Goal: Transaction & Acquisition: Purchase product/service

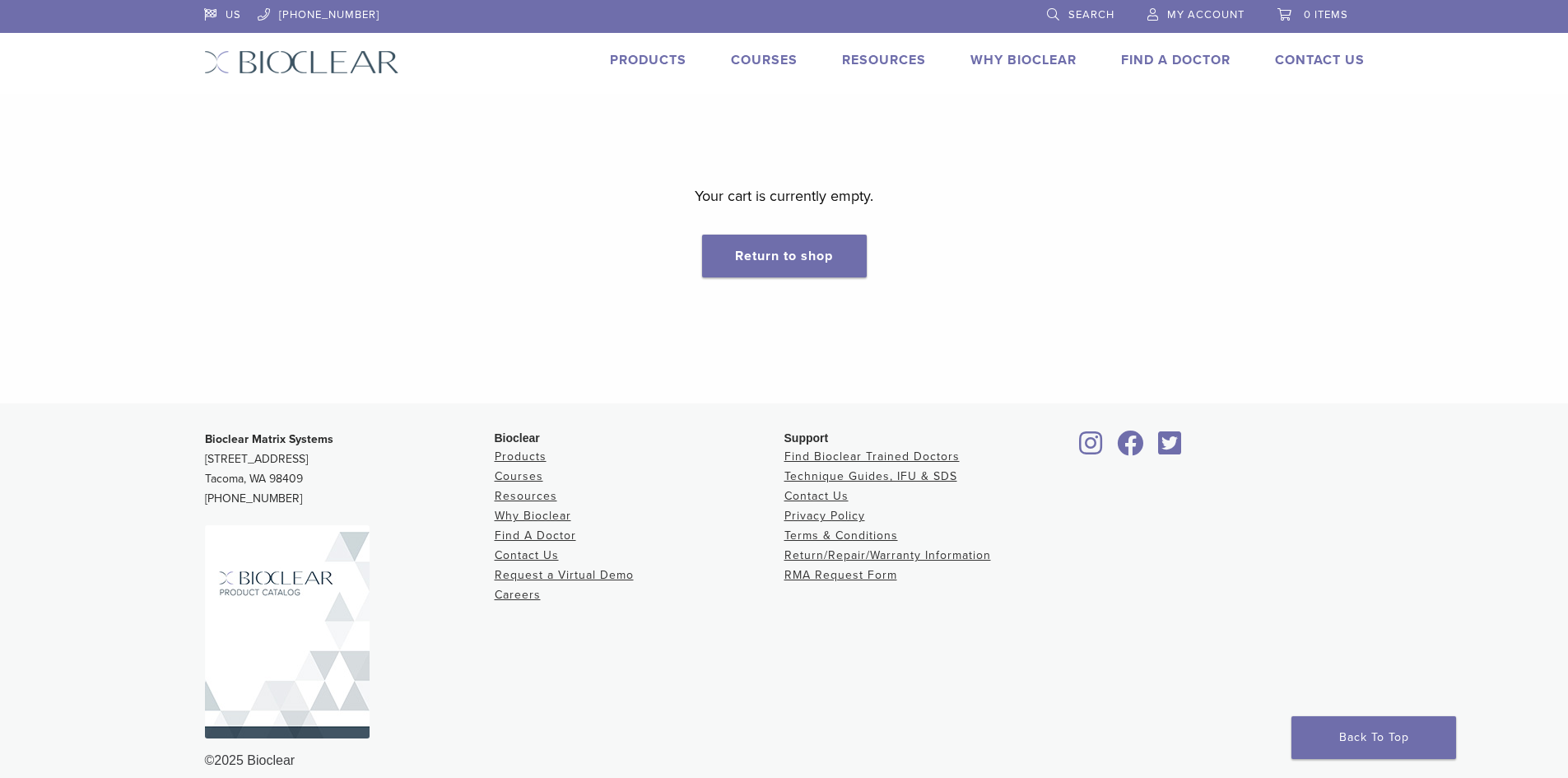
click at [1189, 12] on span "My Account" at bounding box center [1205, 14] width 77 height 13
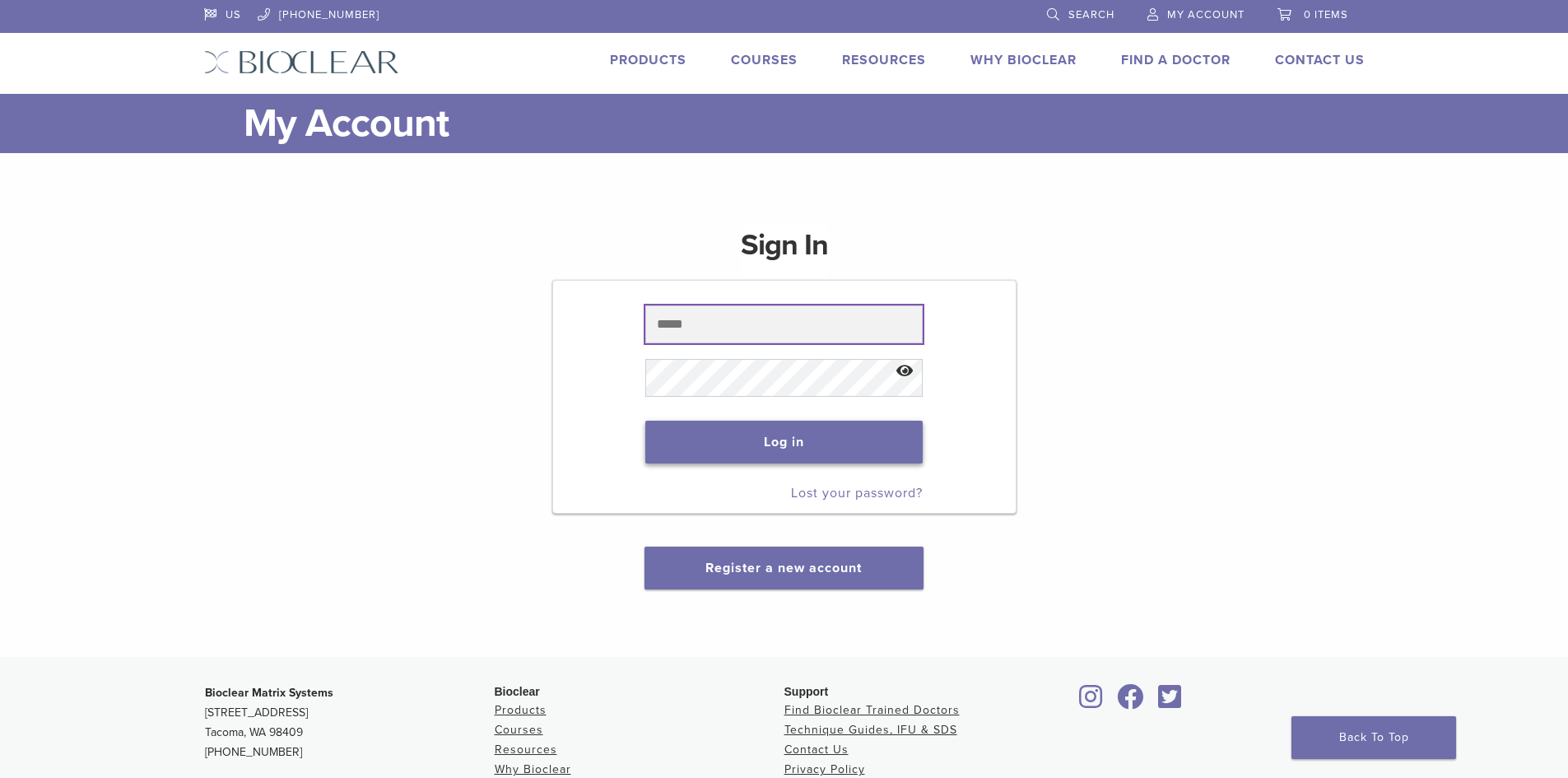
type input "**********"
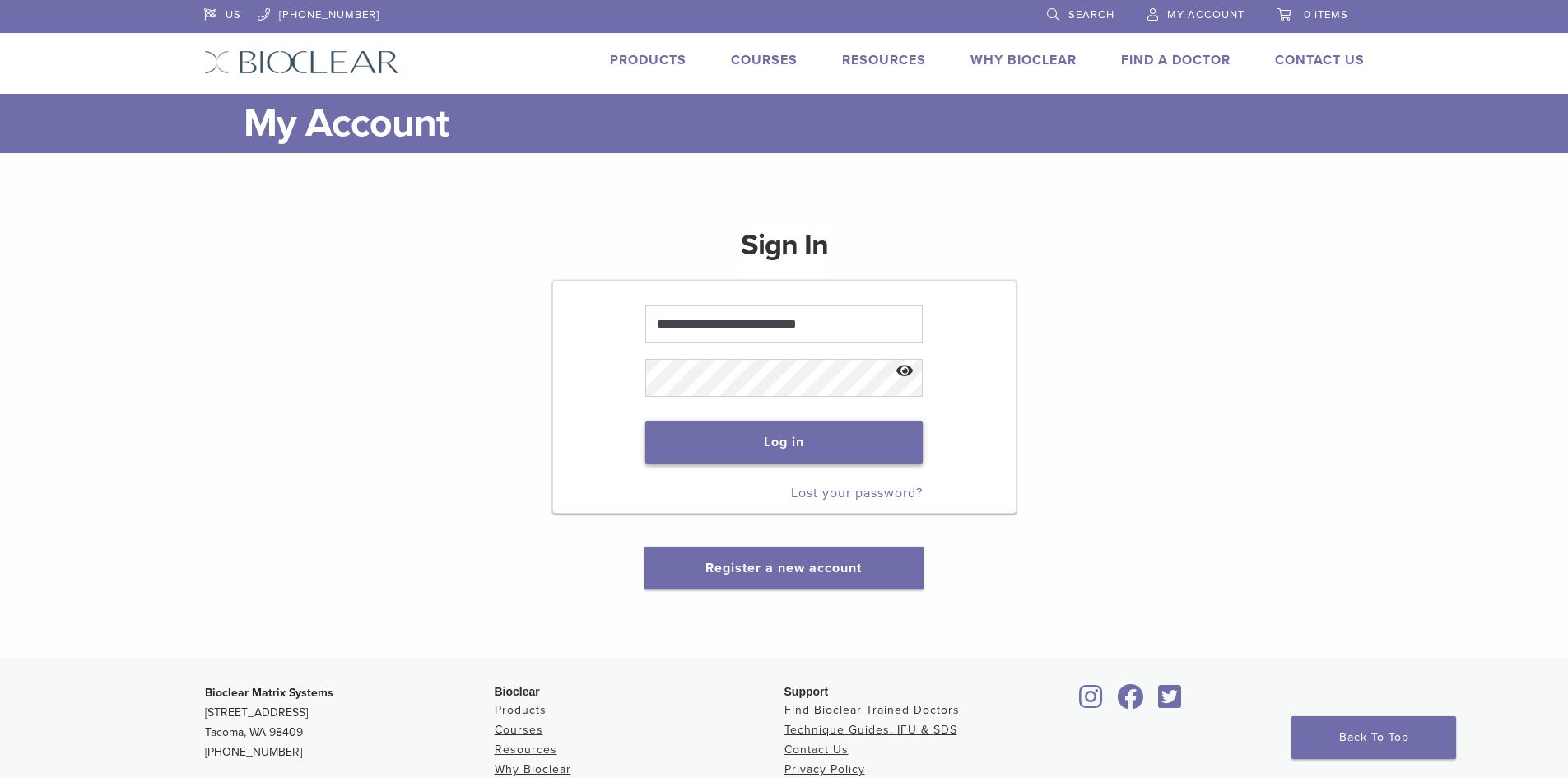
click at [781, 442] on button "Log in" at bounding box center [784, 441] width 277 height 42
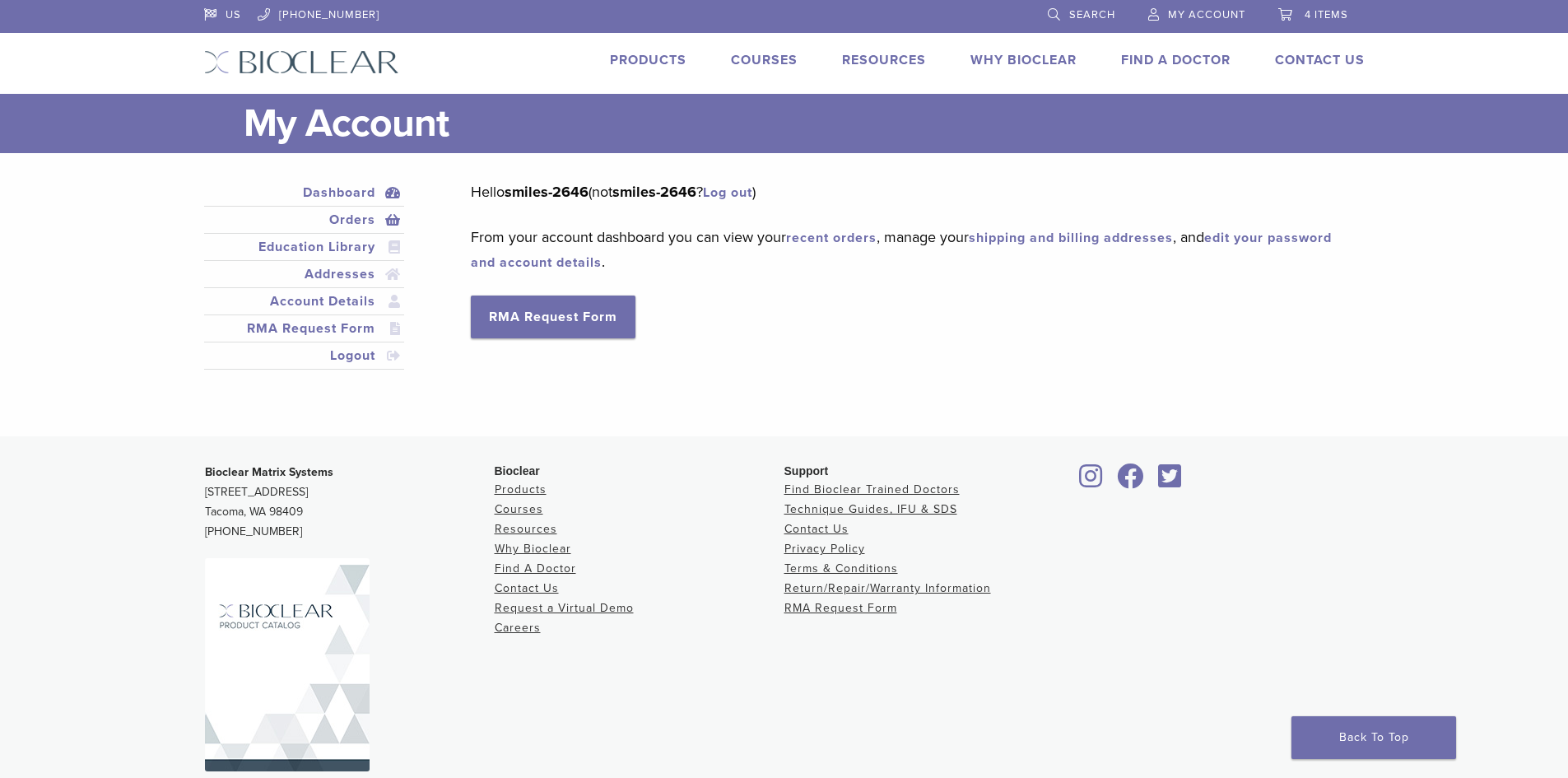
click at [345, 219] on link "Orders" at bounding box center [304, 219] width 194 height 20
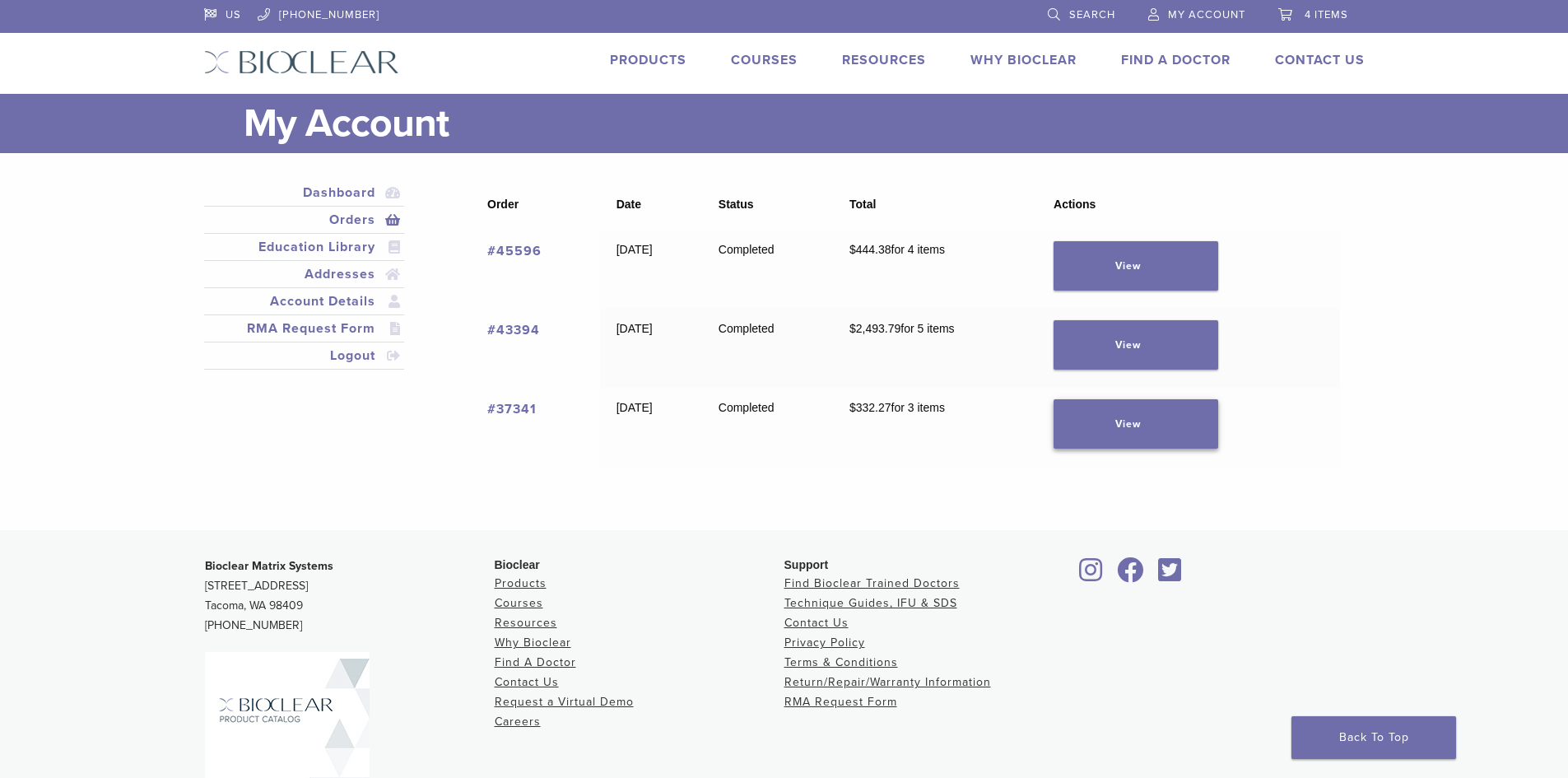
click at [1137, 430] on link "View" at bounding box center [1136, 424] width 165 height 49
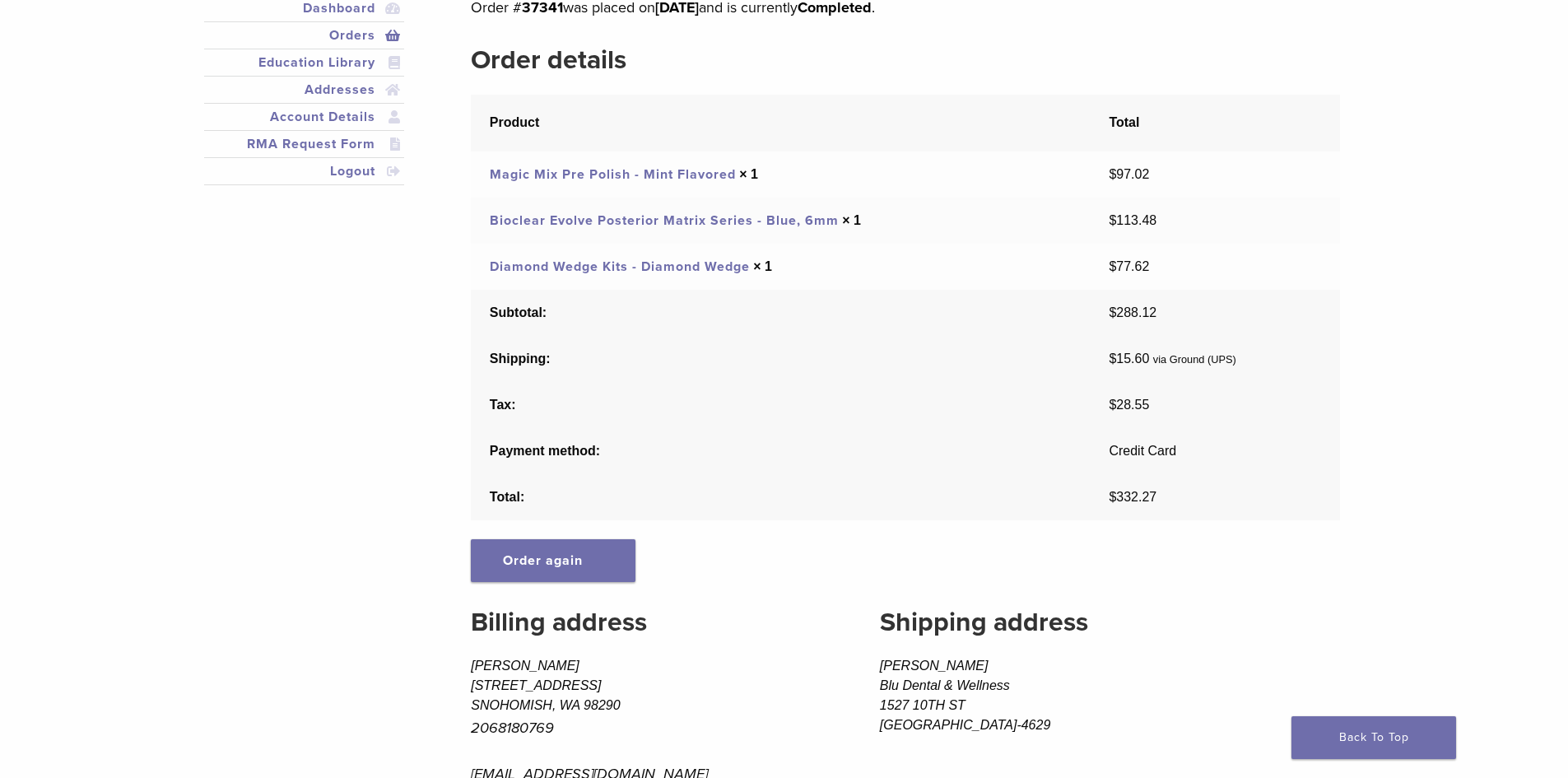
scroll to position [82, 0]
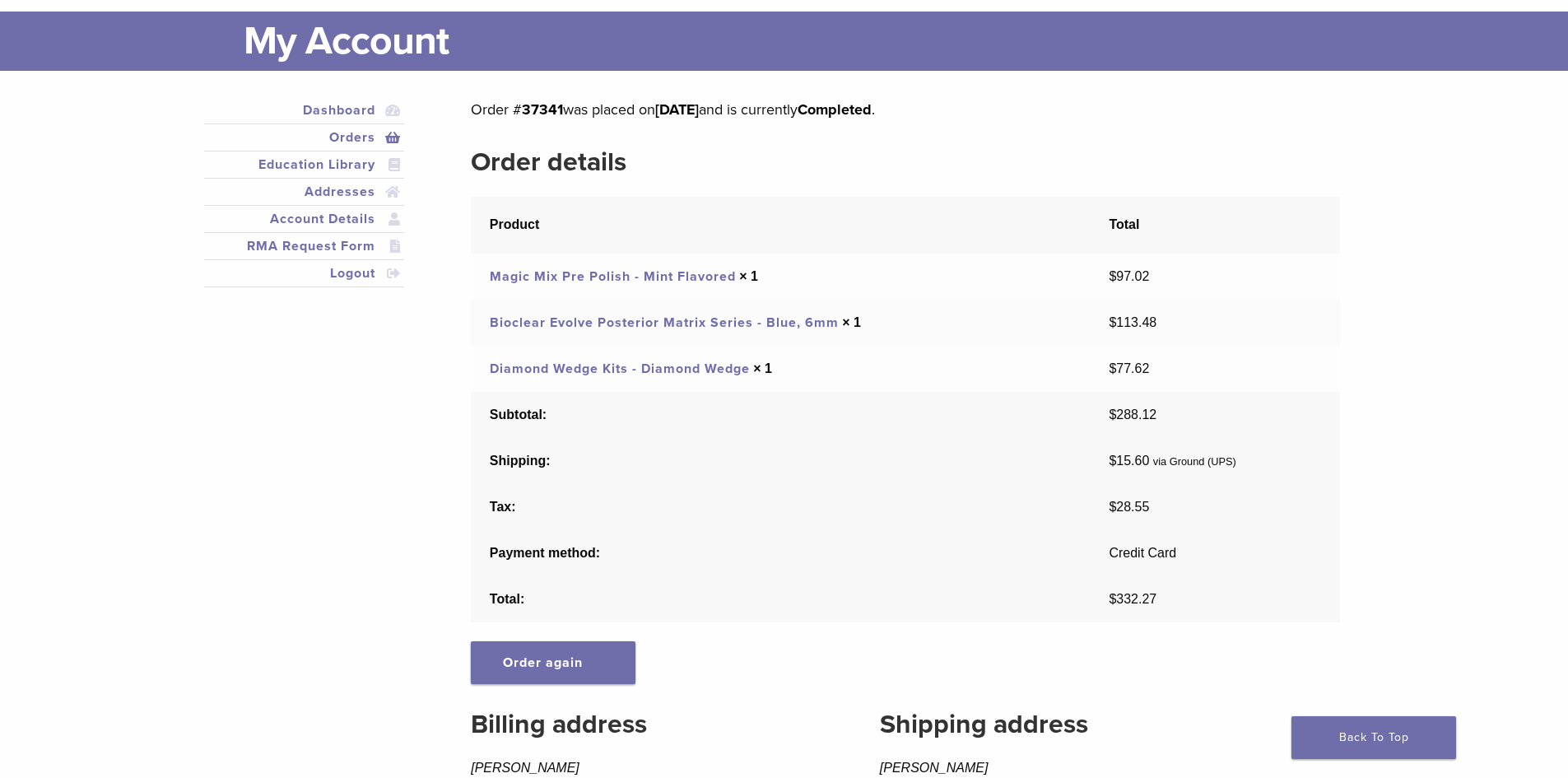
click at [351, 139] on link "Orders" at bounding box center [304, 137] width 194 height 20
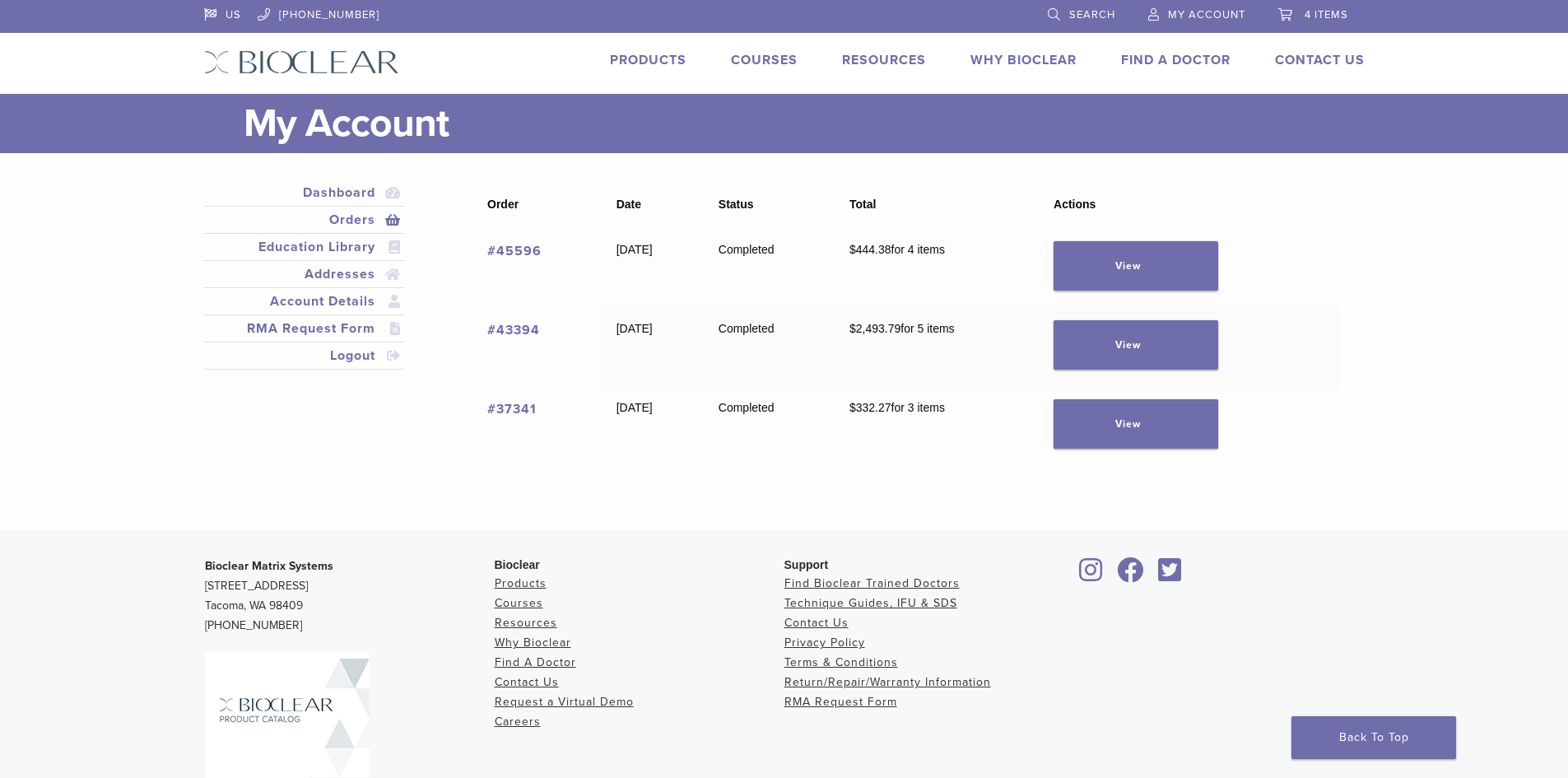
click at [509, 404] on link "#37341" at bounding box center [511, 409] width 49 height 16
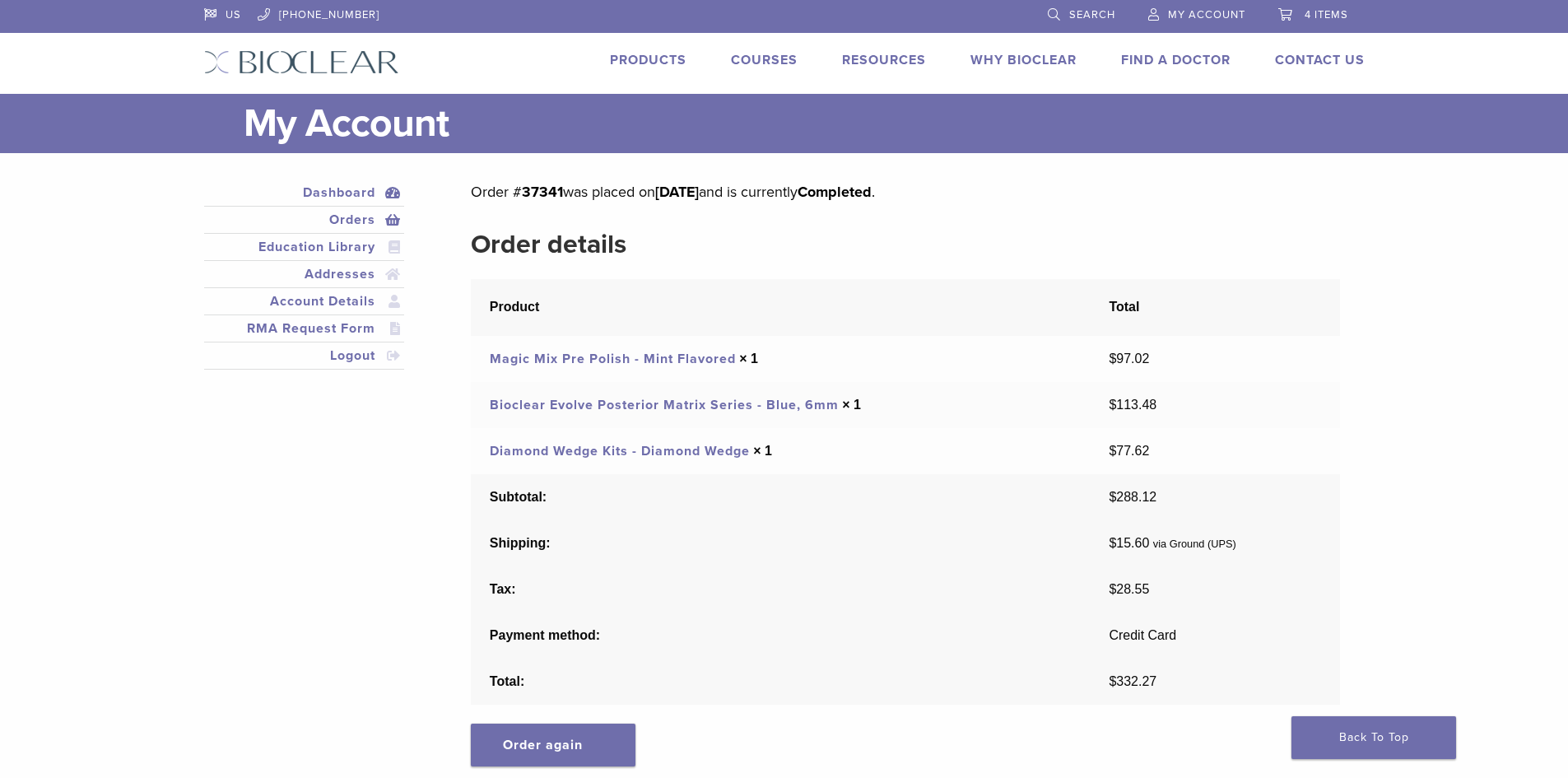
click at [353, 191] on link "Dashboard" at bounding box center [304, 192] width 194 height 20
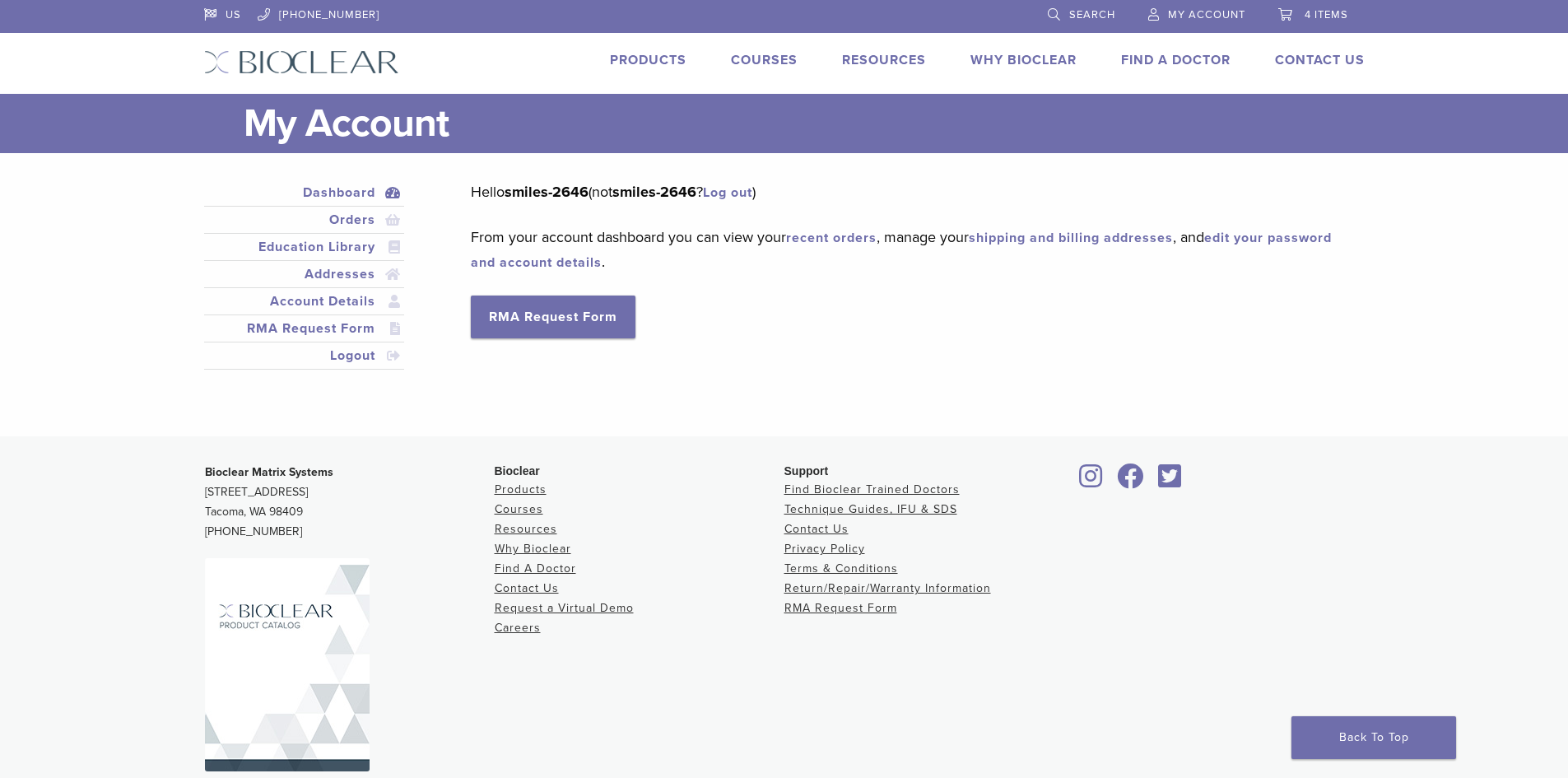
click at [830, 235] on link "recent orders" at bounding box center [831, 237] width 90 height 16
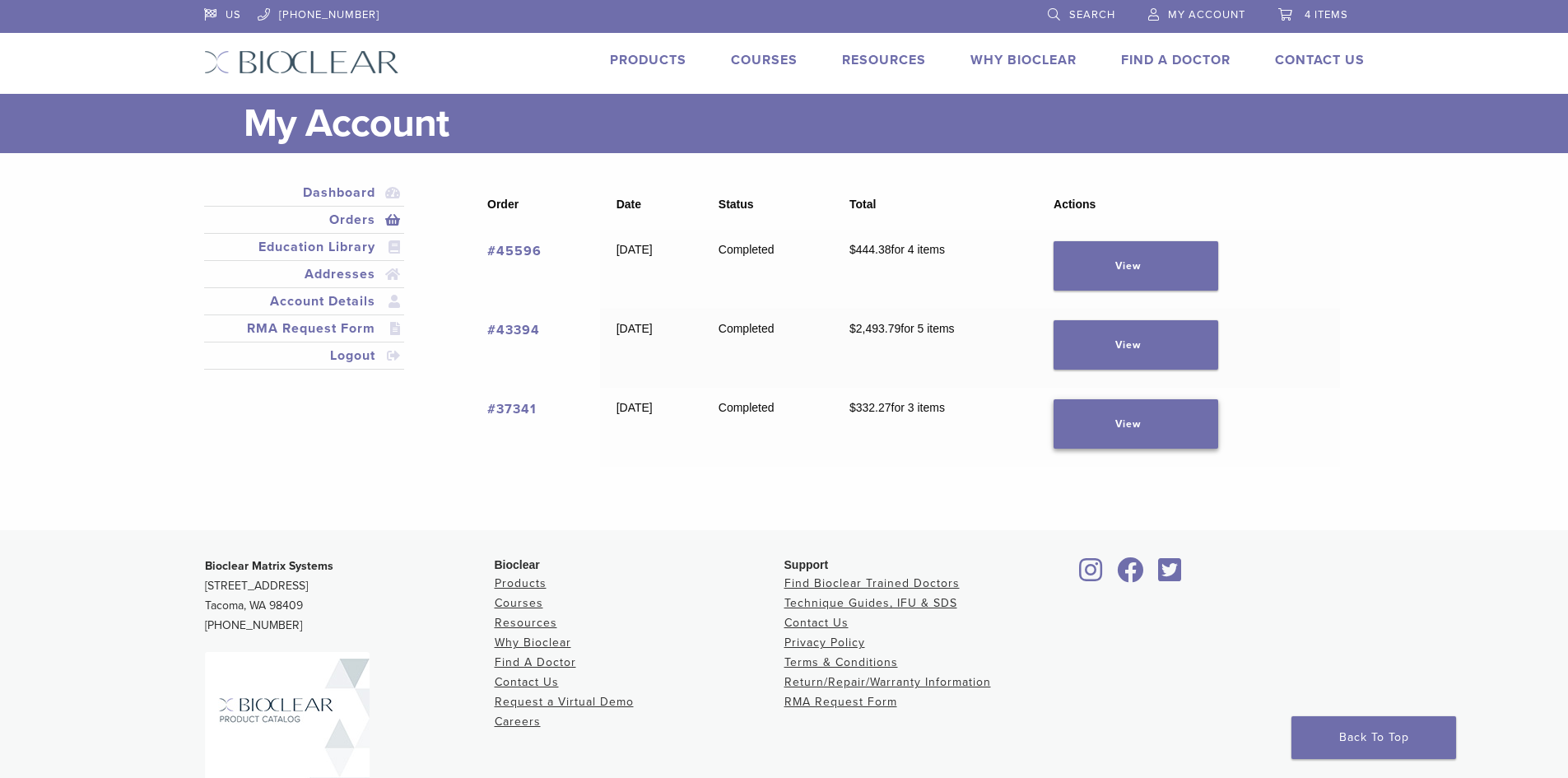
click at [1159, 436] on link "View" at bounding box center [1136, 424] width 165 height 49
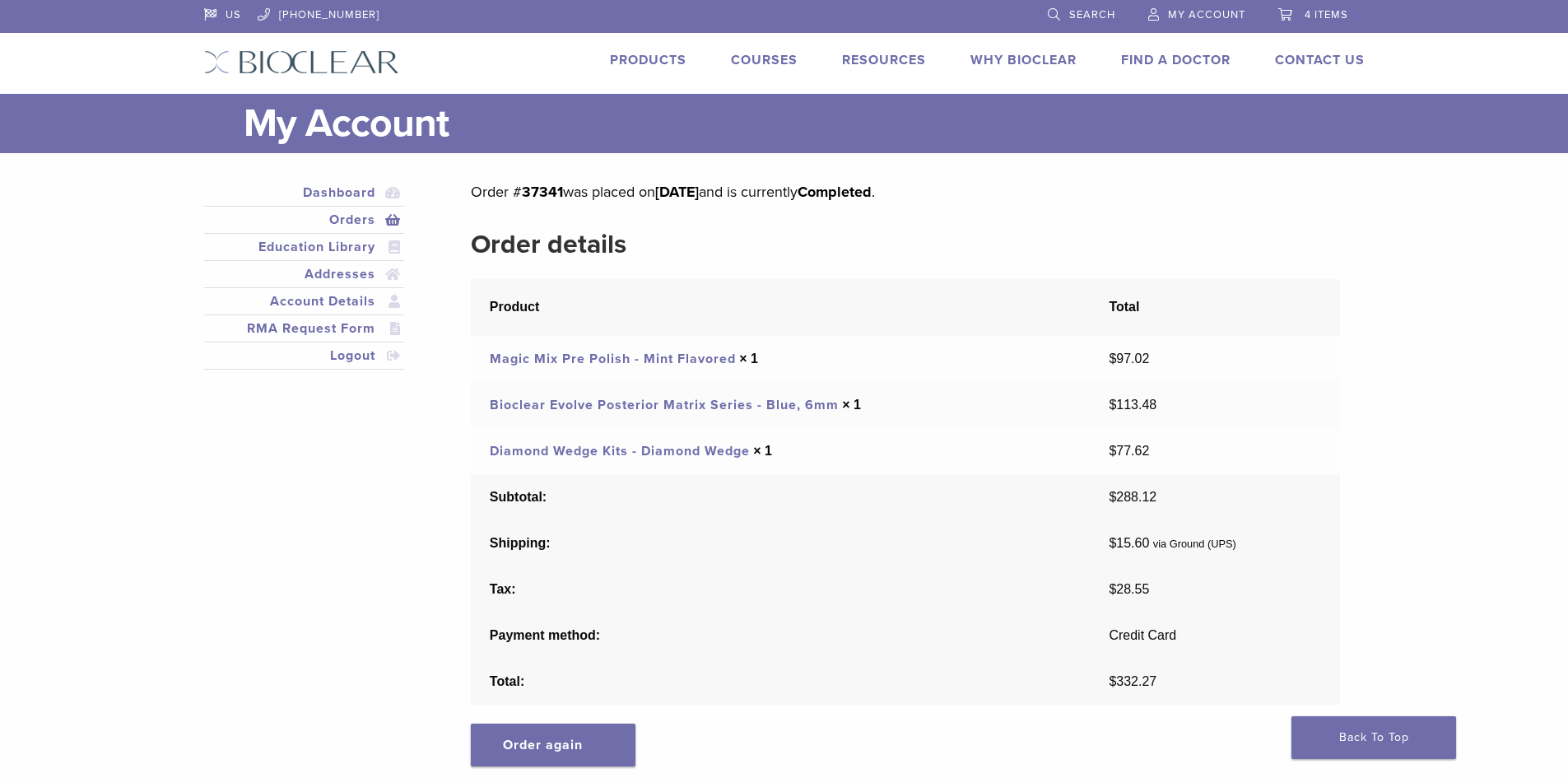
click at [1168, 18] on span "My Account" at bounding box center [1206, 14] width 77 height 13
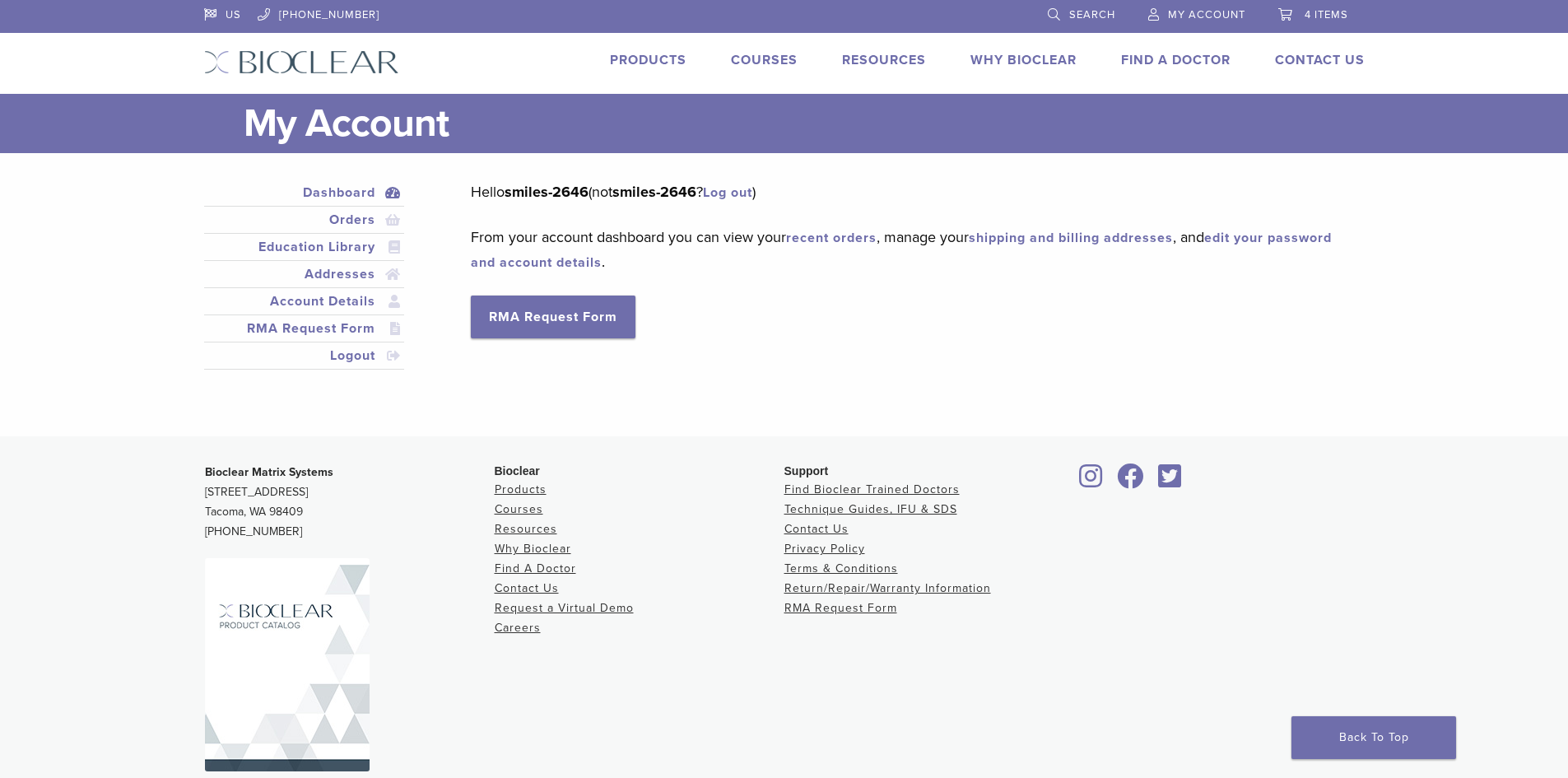
click at [1325, 18] on span "4 items" at bounding box center [1326, 14] width 43 height 13
click at [1197, 12] on span "My Account" at bounding box center [1206, 14] width 77 height 13
click at [356, 222] on link "Orders" at bounding box center [304, 219] width 194 height 20
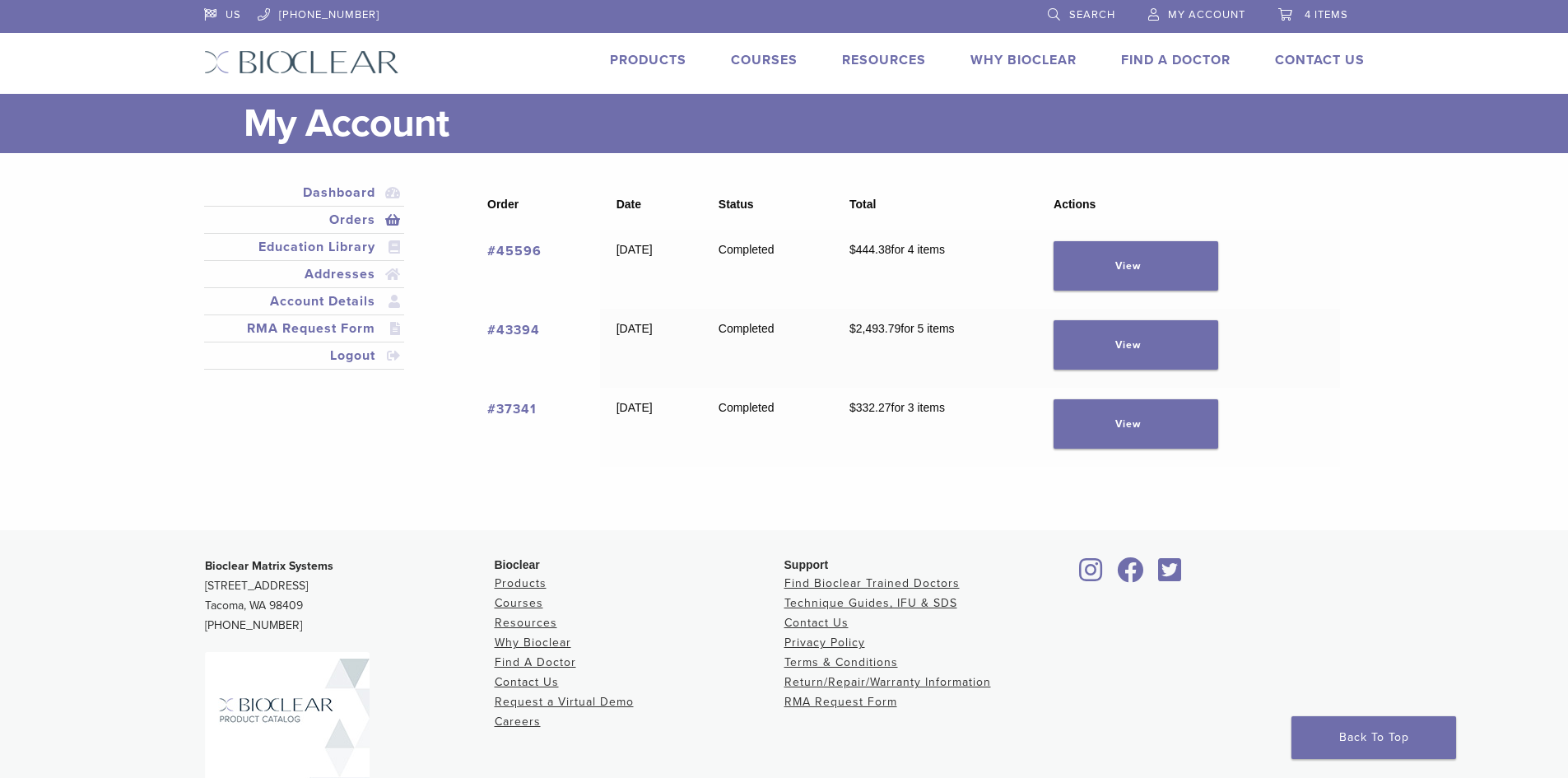
click at [1339, 13] on span "4 items" at bounding box center [1326, 14] width 43 height 13
click at [1296, 12] on link "4 items" at bounding box center [1312, 12] width 70 height 24
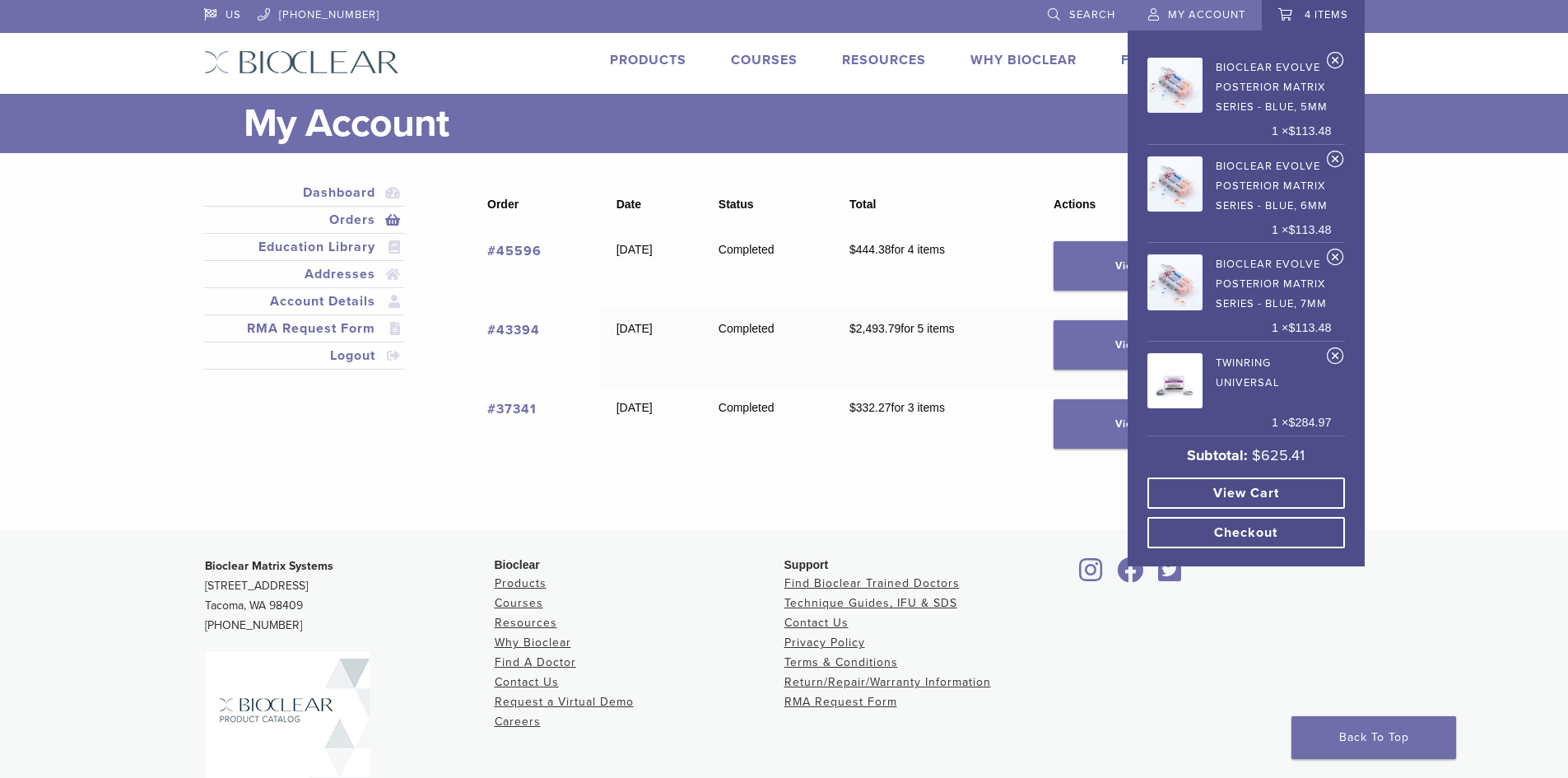
click at [1258, 532] on link "Checkout" at bounding box center [1246, 533] width 198 height 31
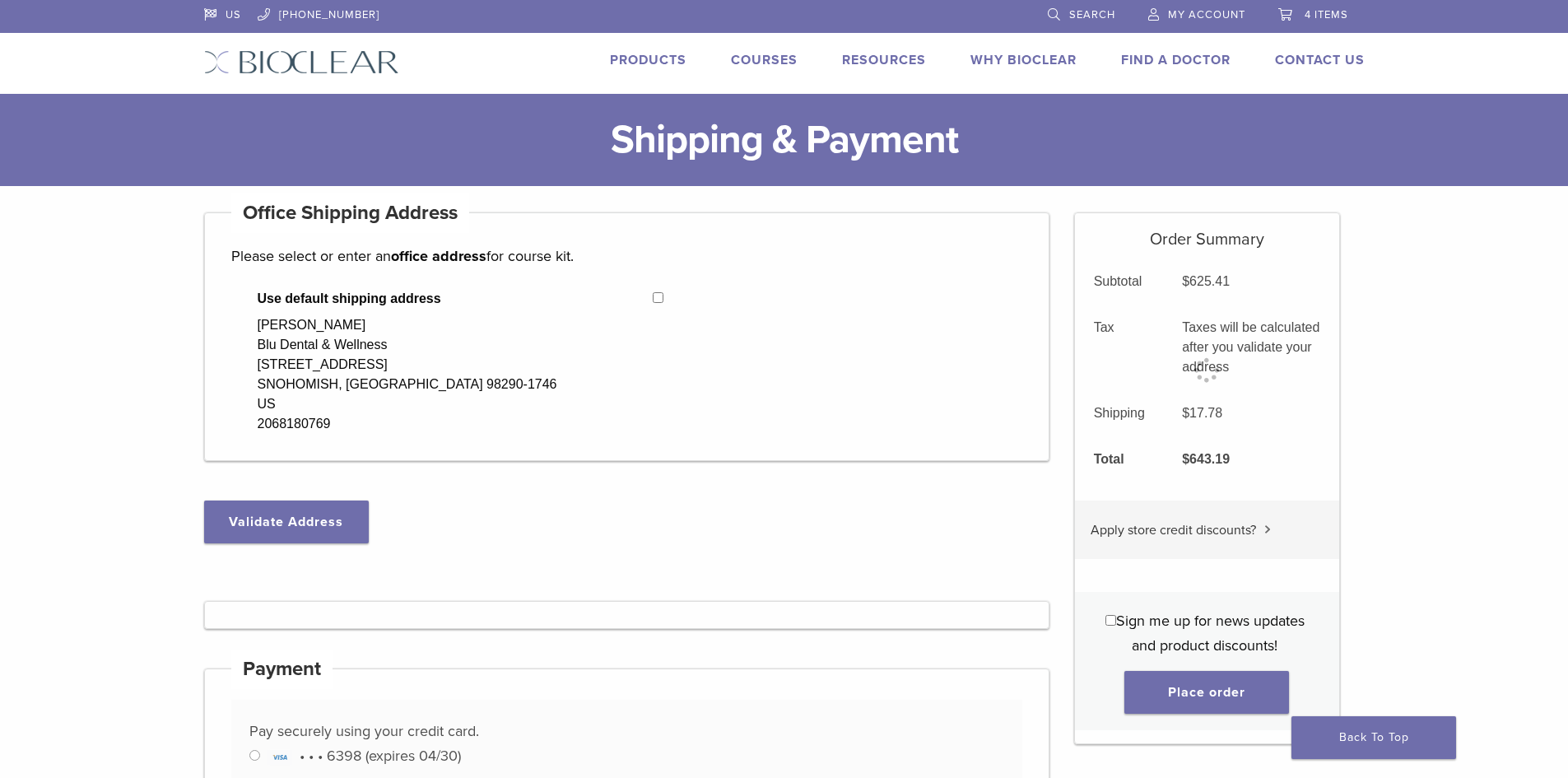
select select "**"
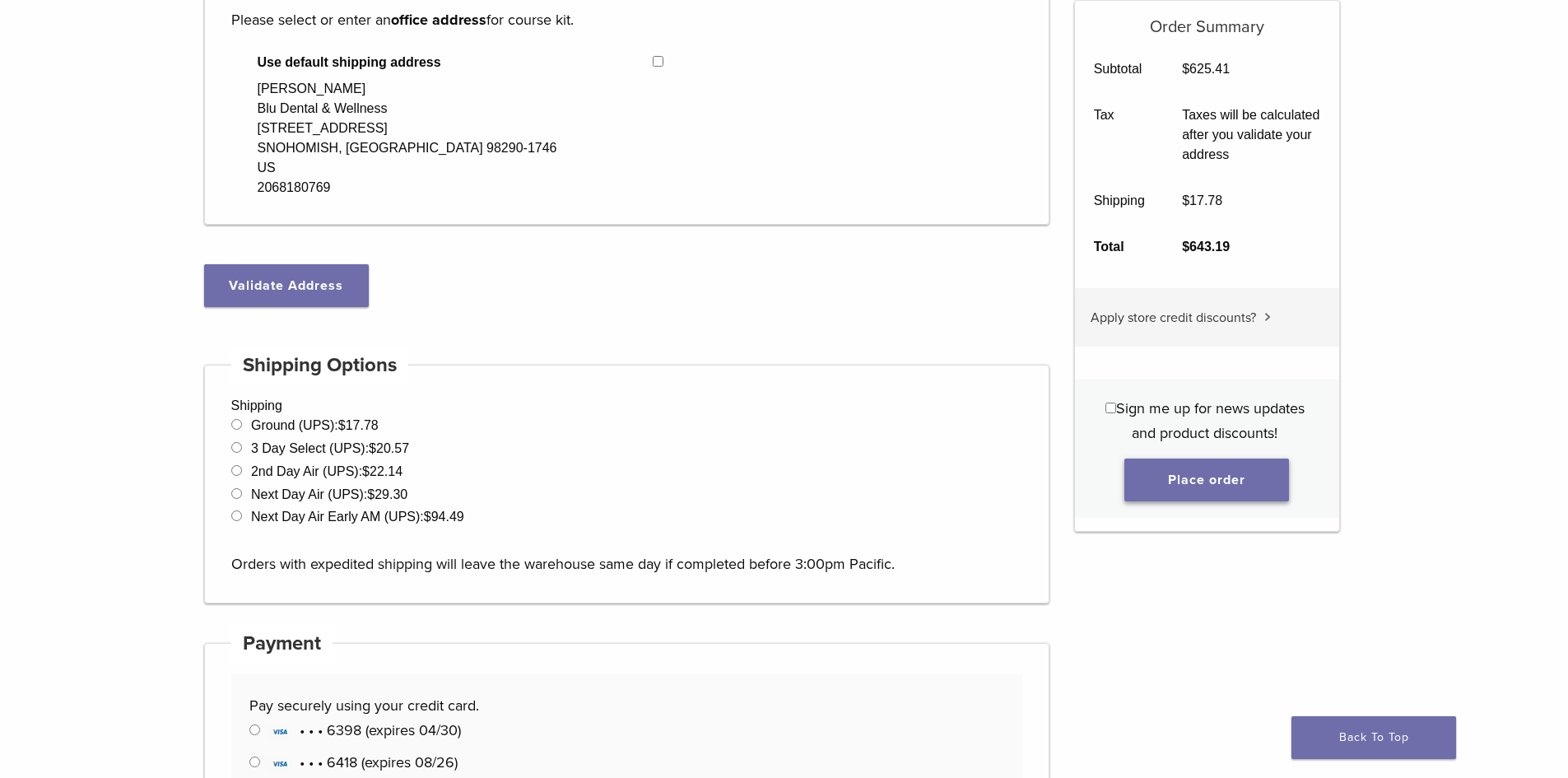
scroll to position [247, 0]
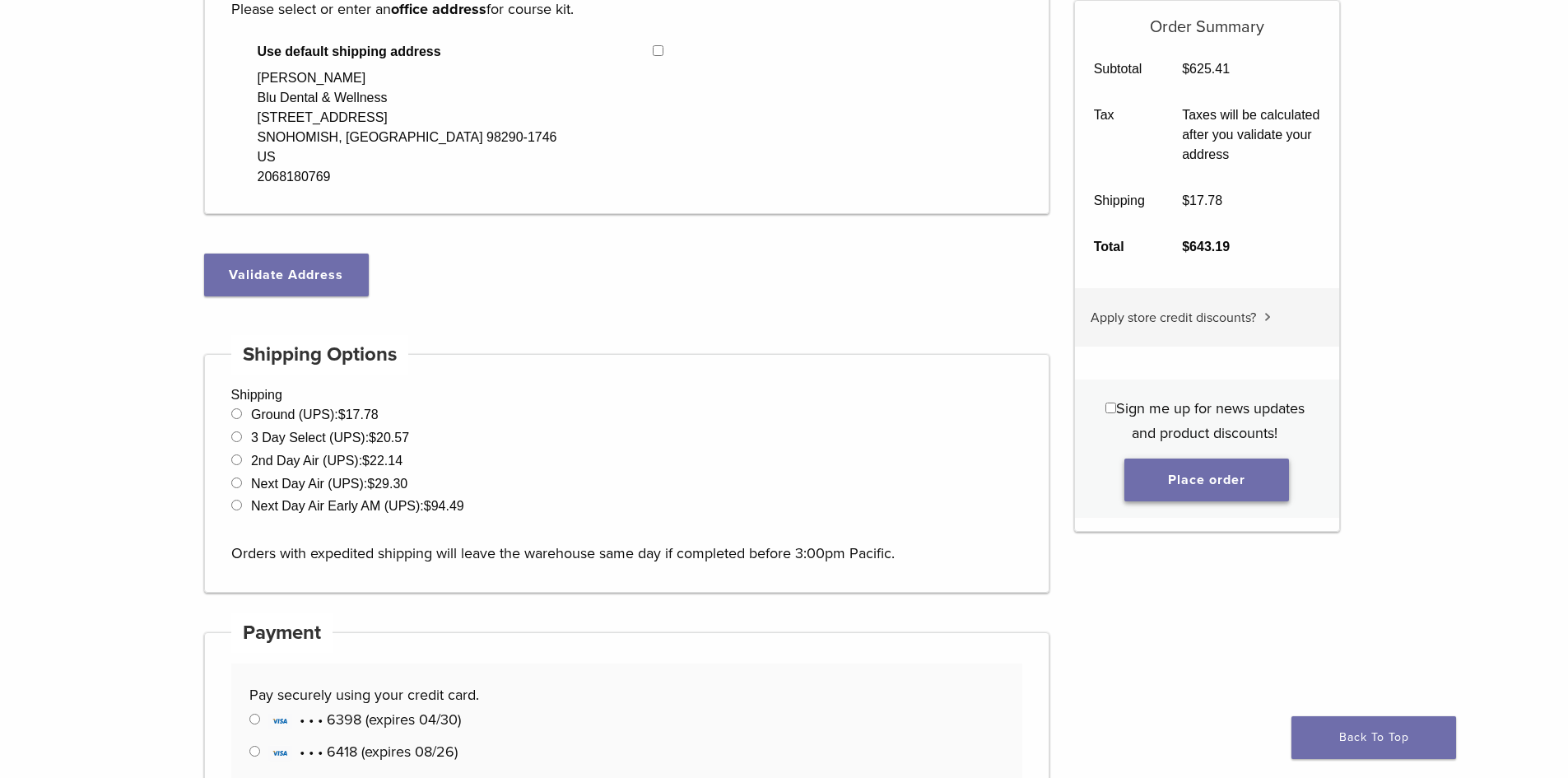
click at [1223, 475] on button "Place order" at bounding box center [1207, 479] width 165 height 42
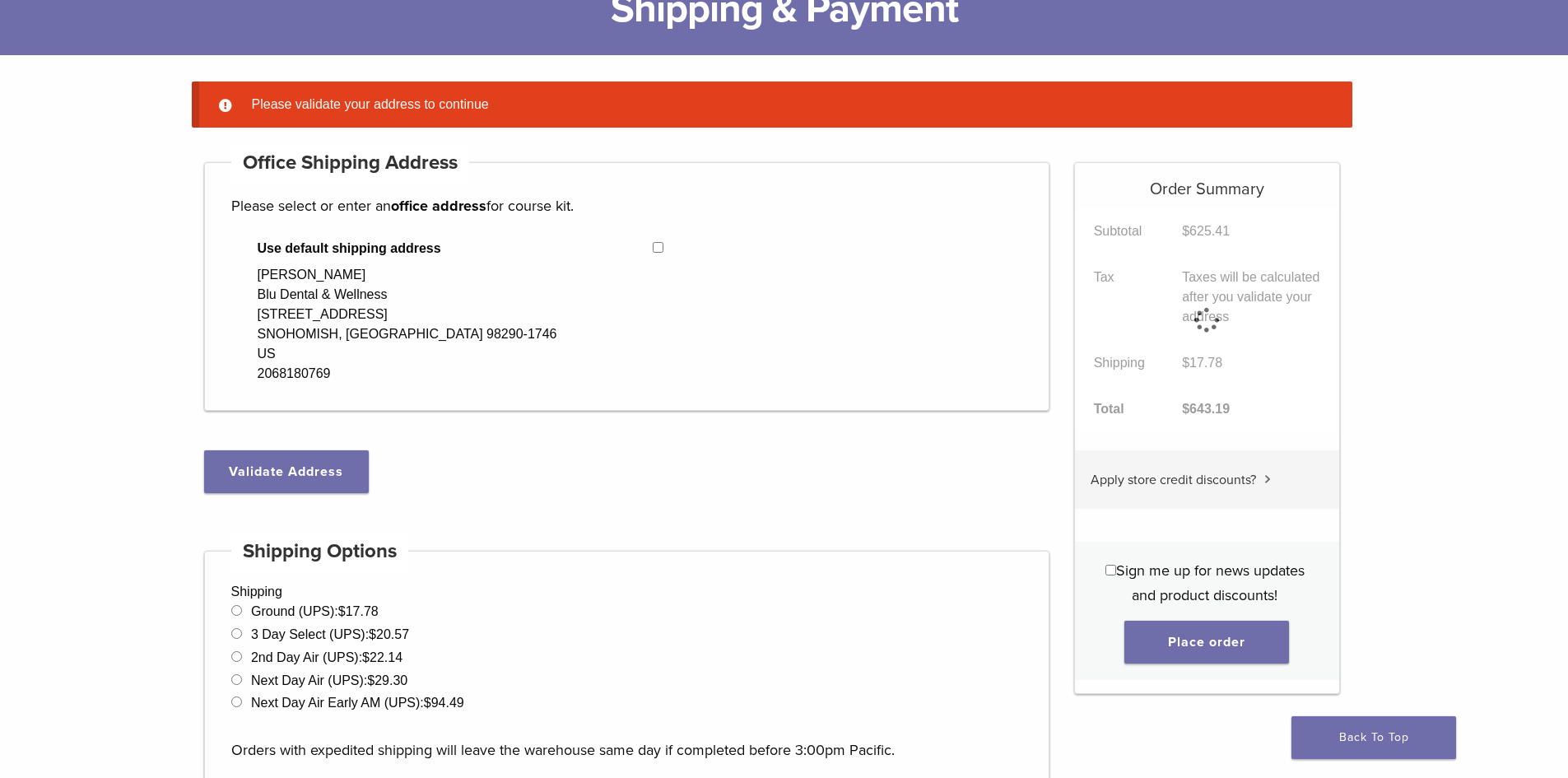
scroll to position [130, 0]
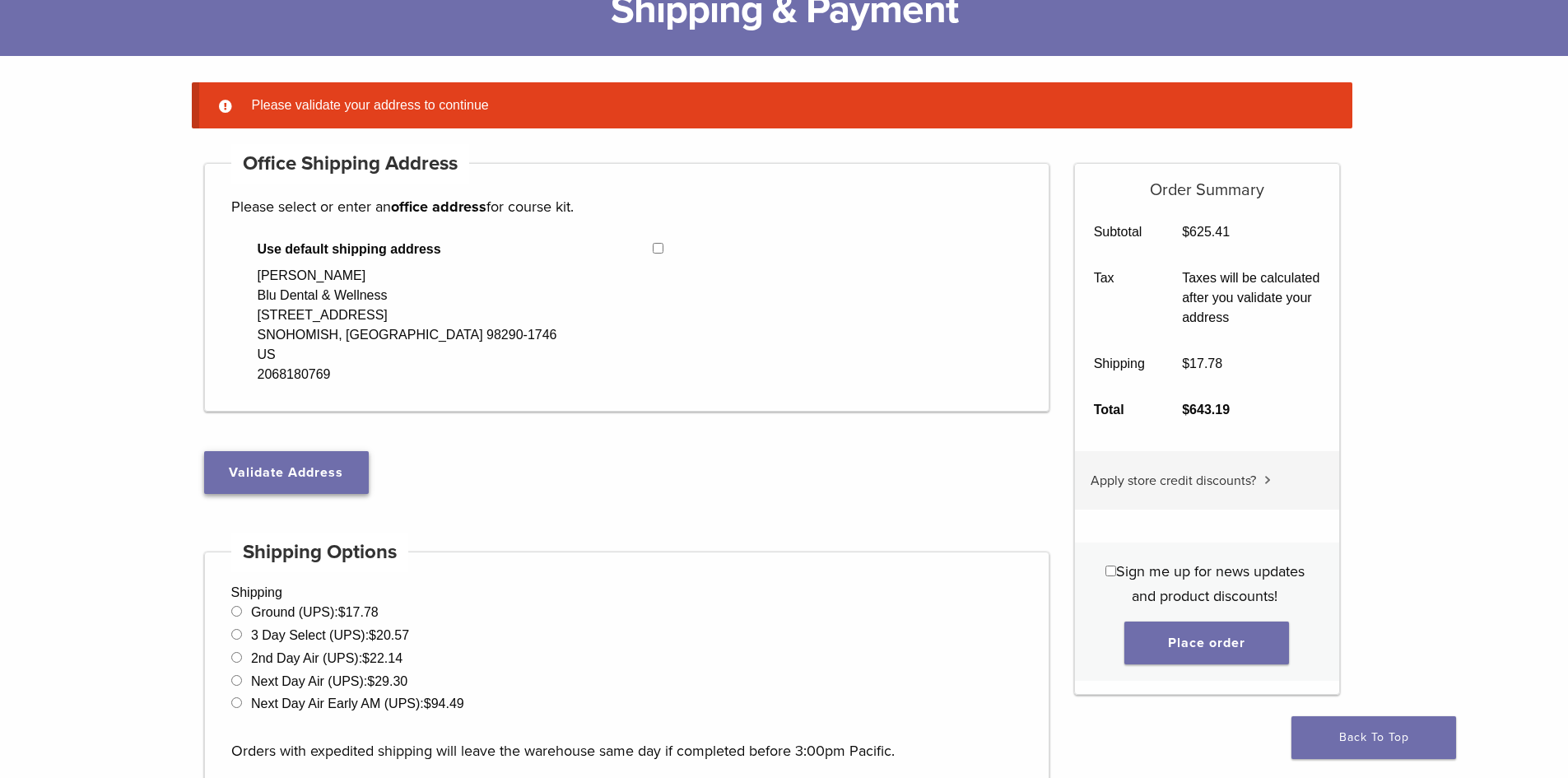
click at [264, 472] on button "Validate Address" at bounding box center [287, 472] width 165 height 42
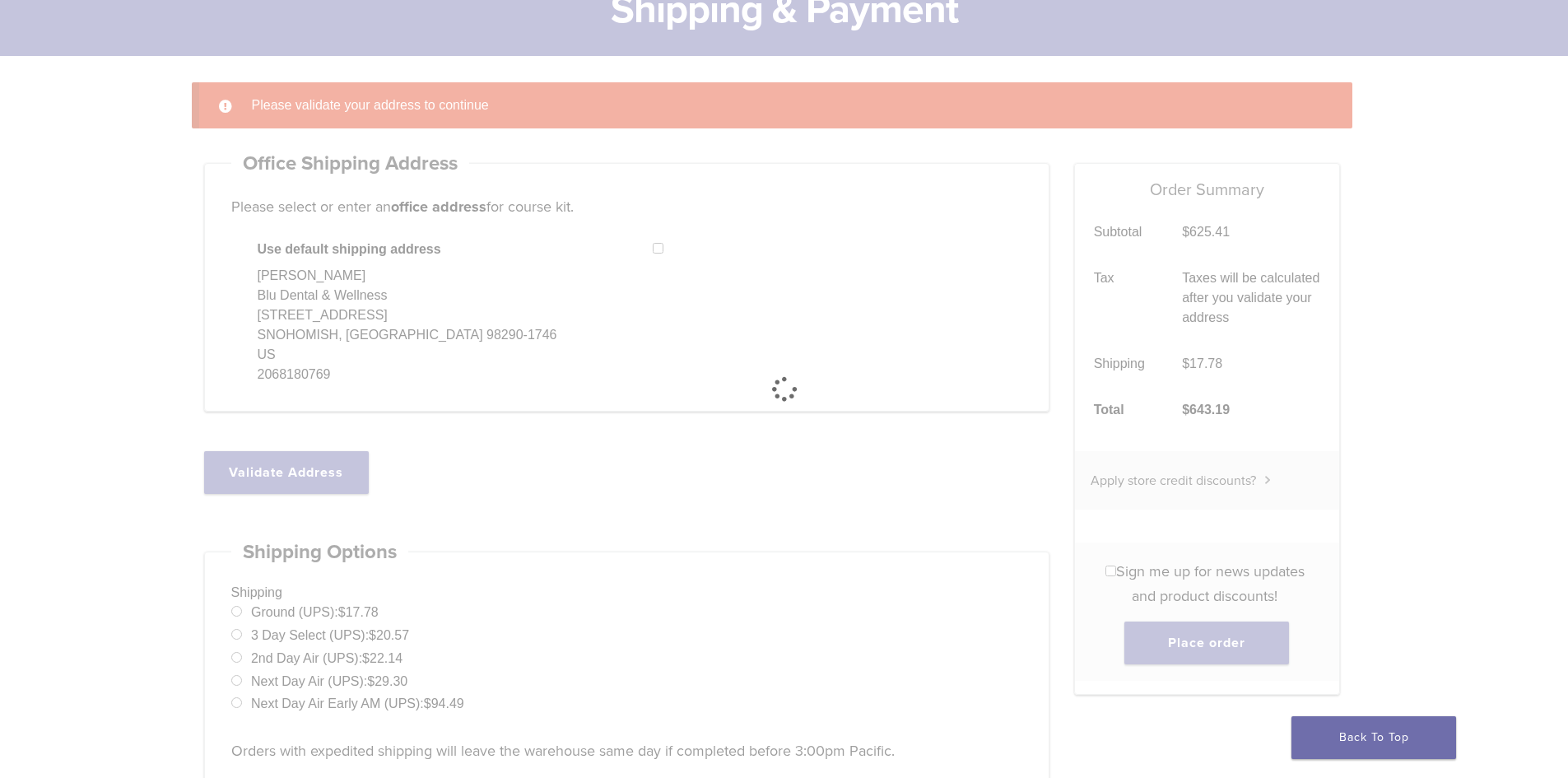
select select "**"
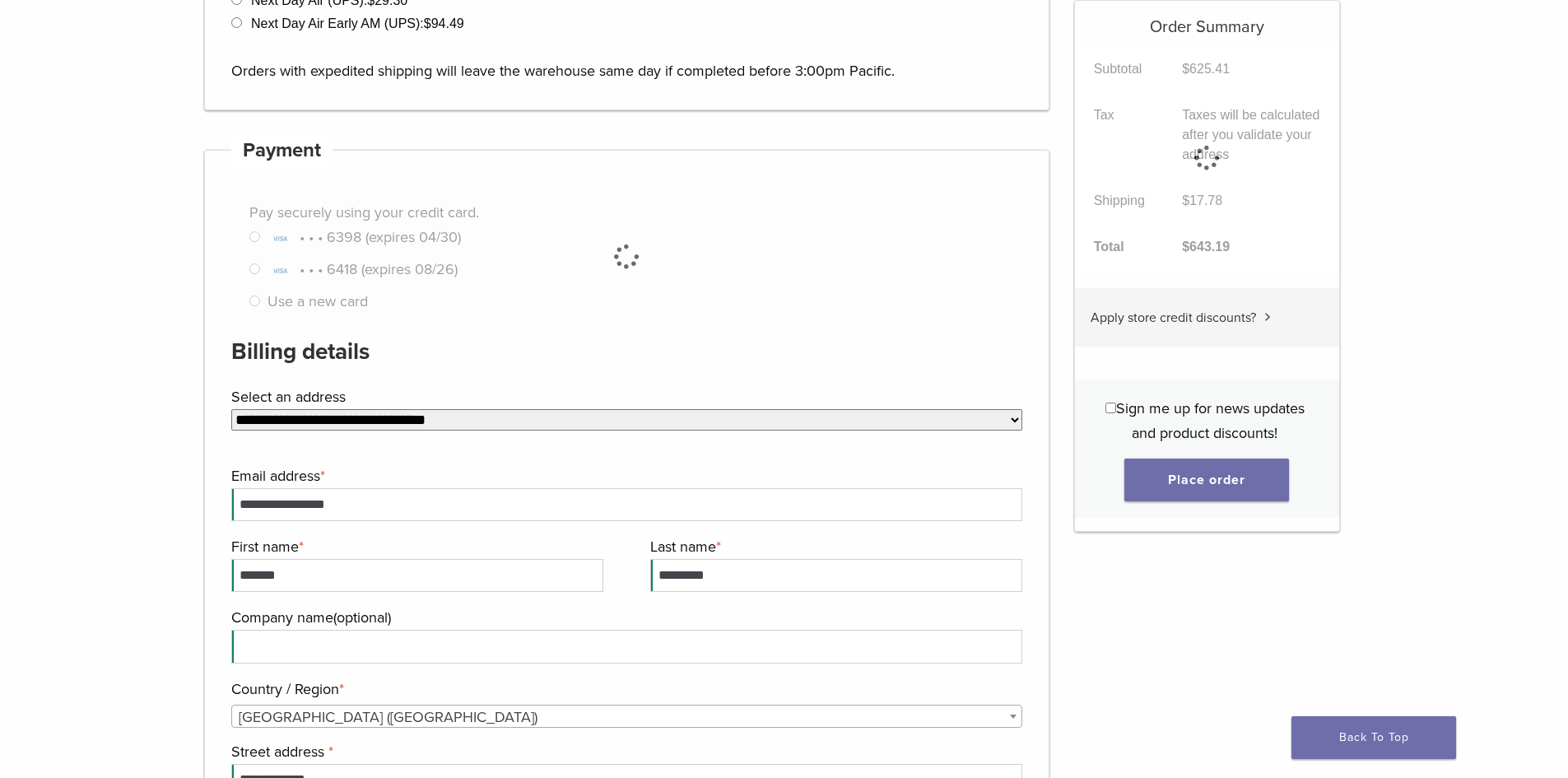
scroll to position [788, 0]
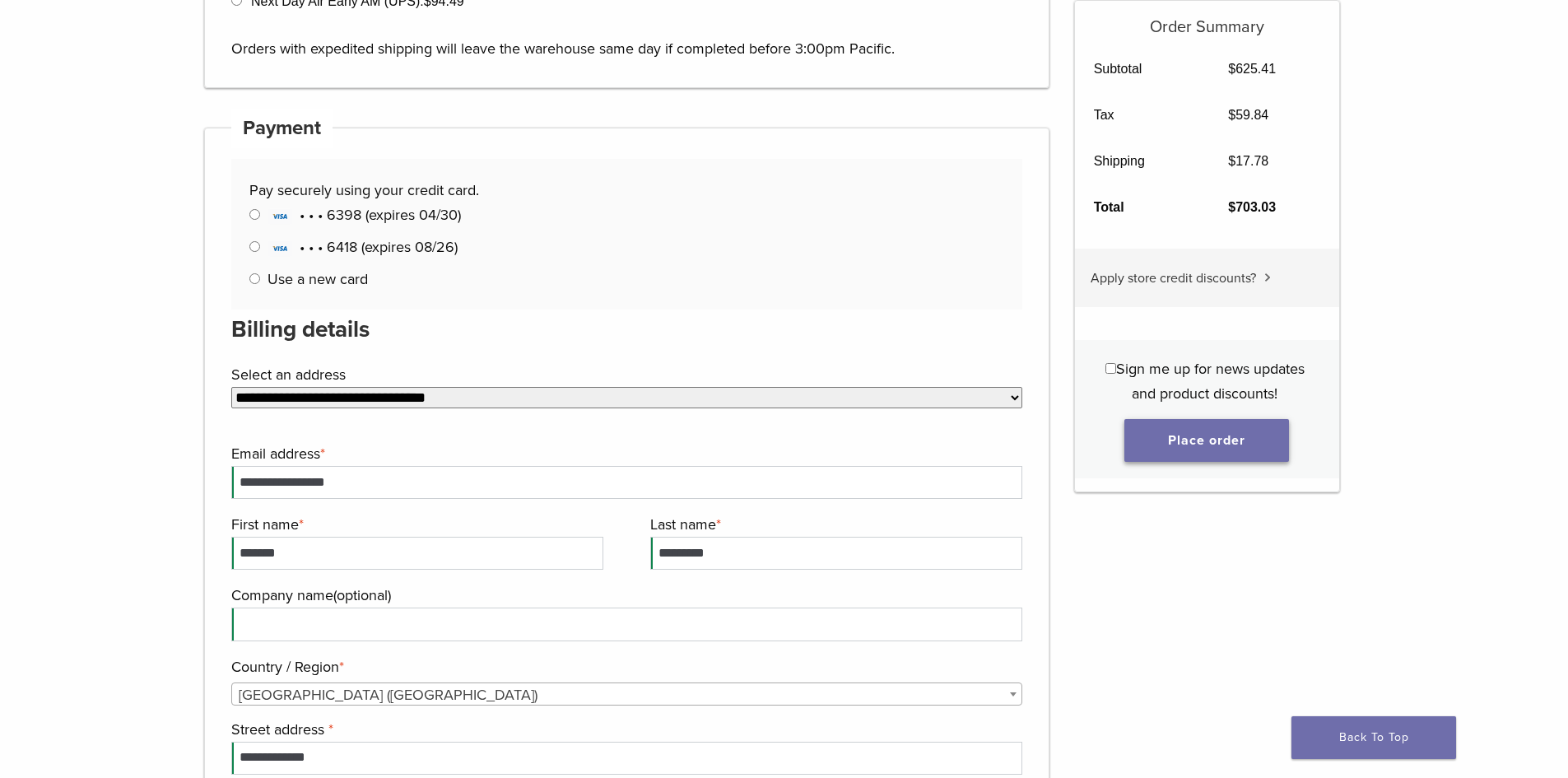
click at [1222, 445] on button "Place order" at bounding box center [1207, 440] width 165 height 42
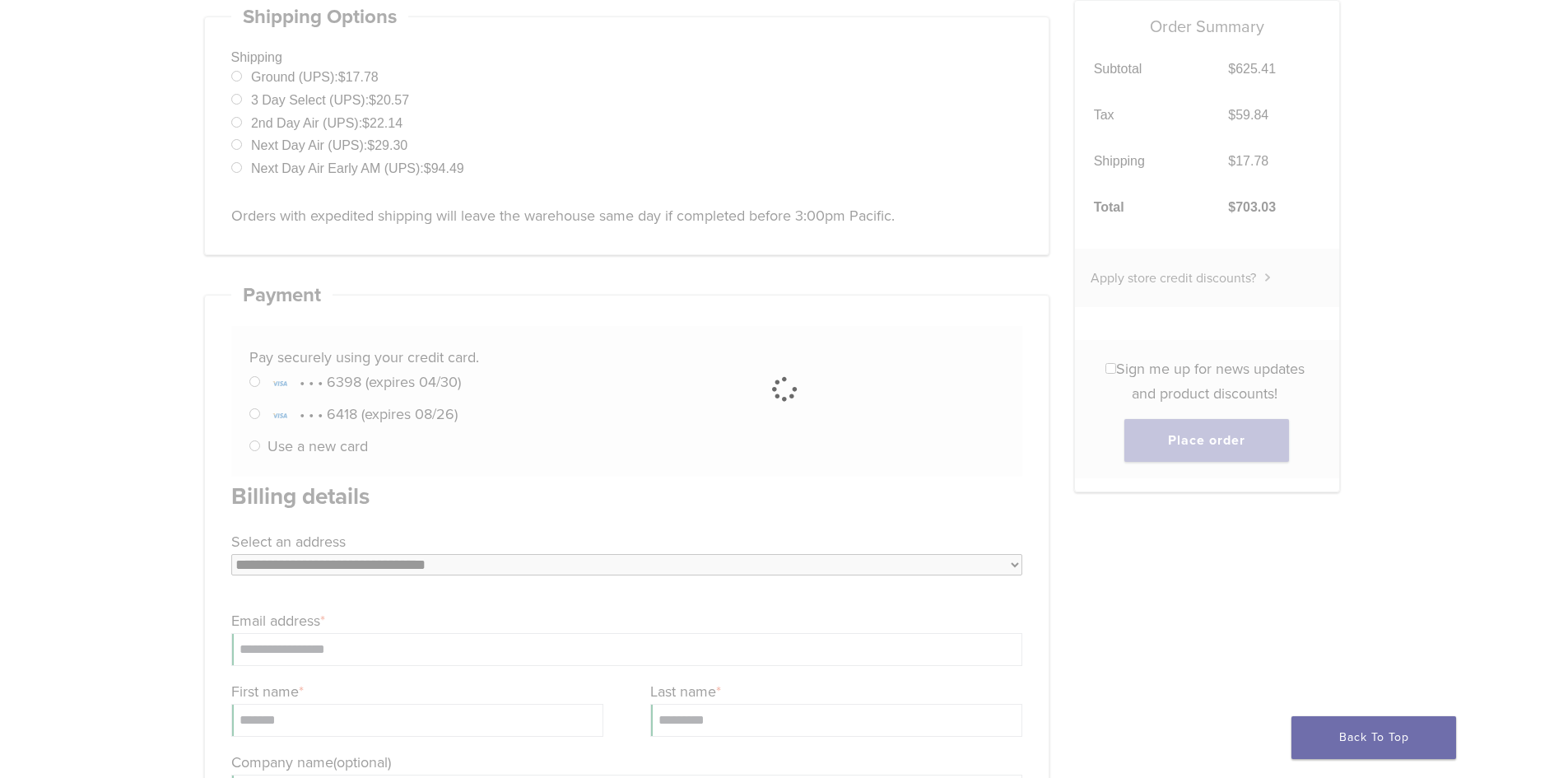
scroll to position [459, 0]
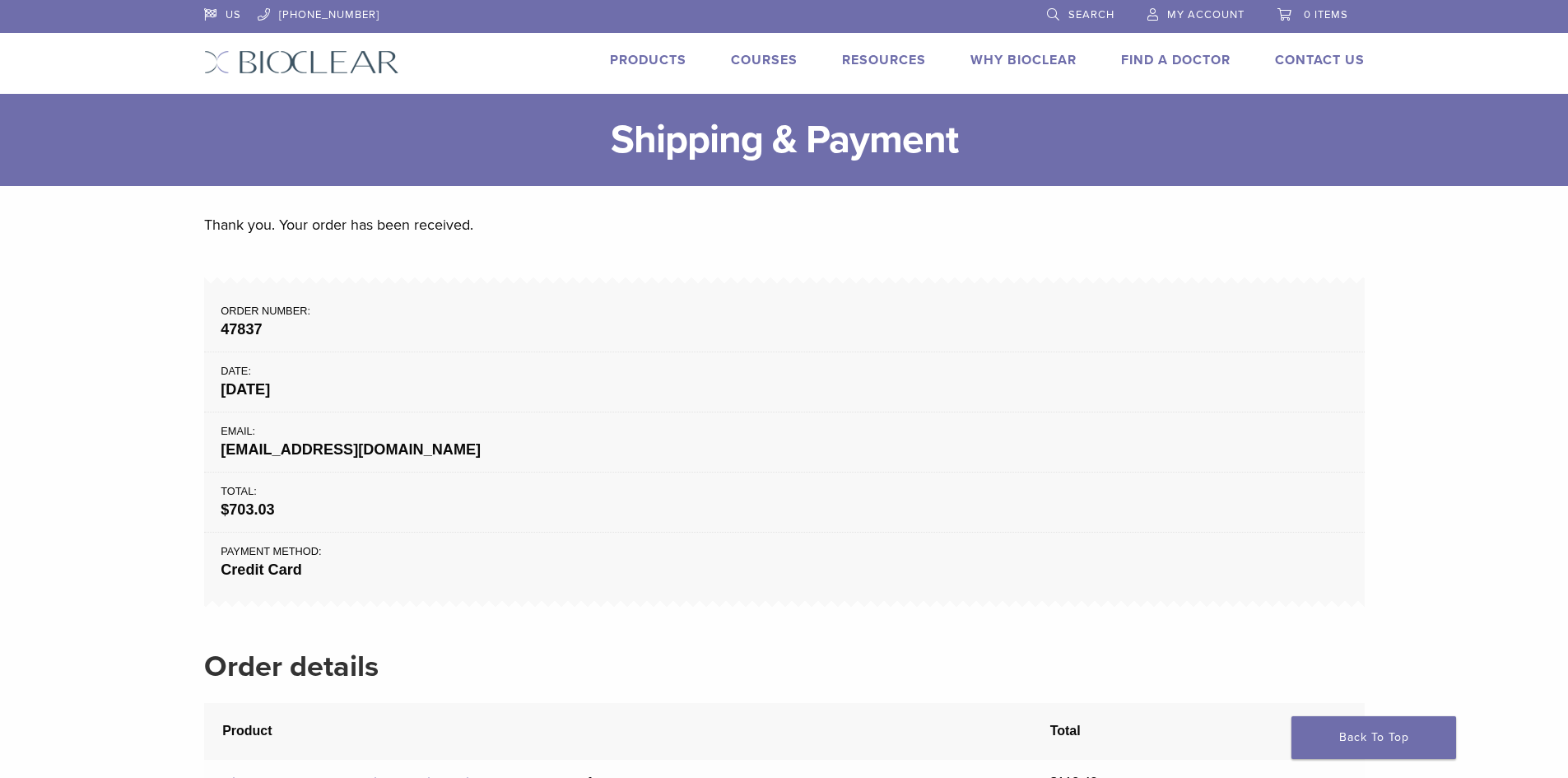
click at [1198, 11] on span "My Account" at bounding box center [1205, 14] width 77 height 13
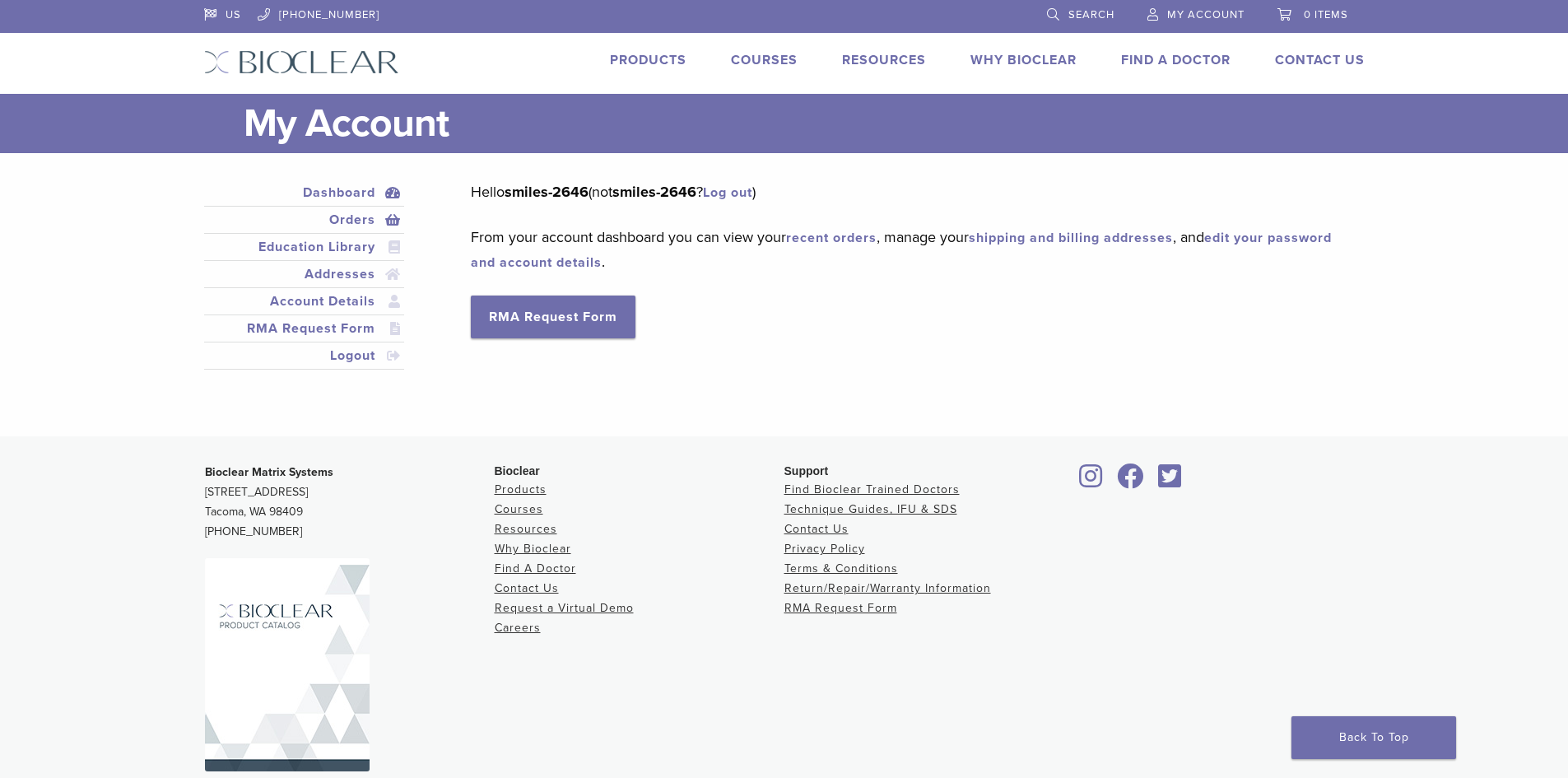
click at [360, 213] on link "Orders" at bounding box center [304, 219] width 194 height 20
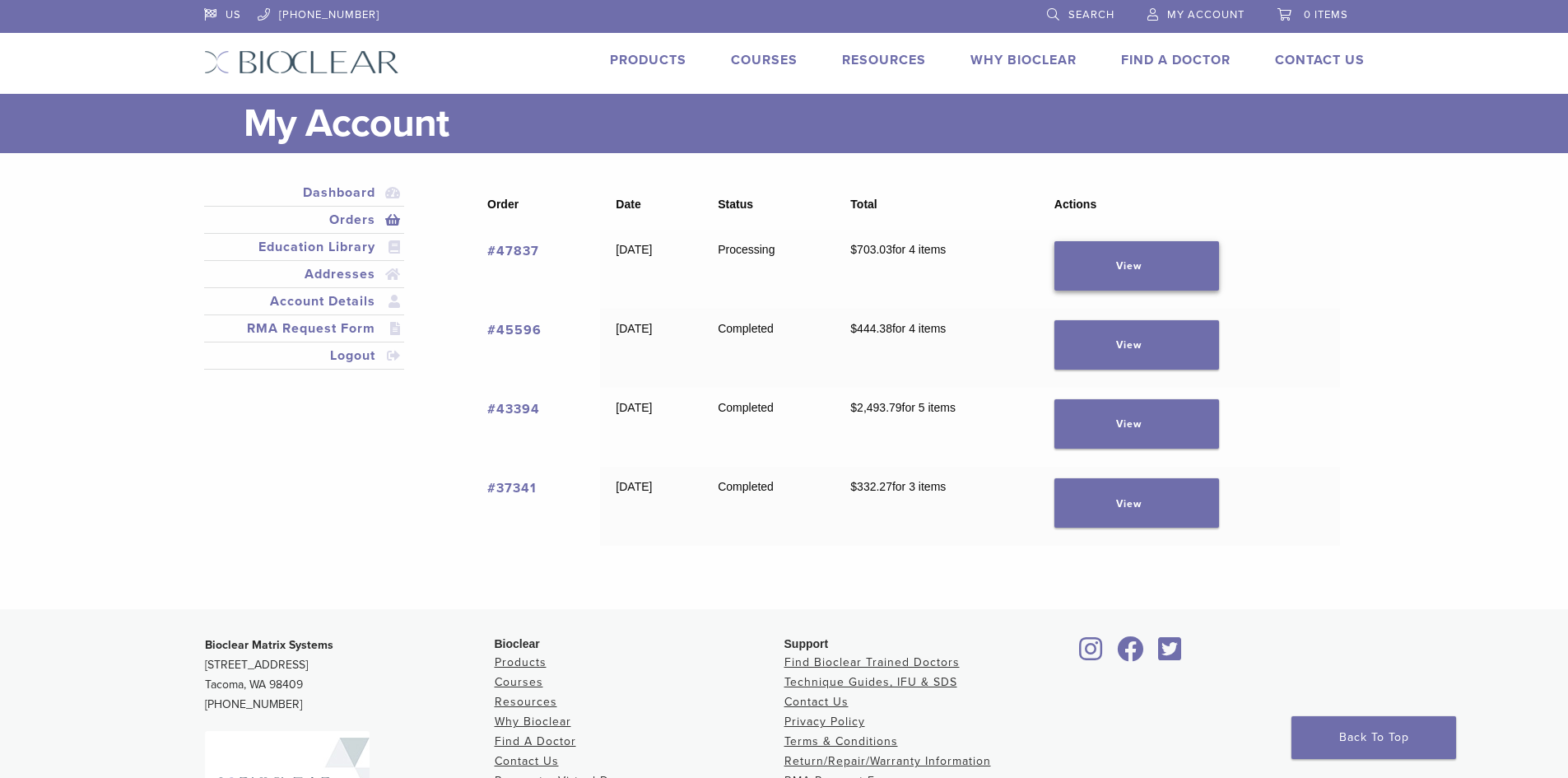
click at [1205, 258] on link "View" at bounding box center [1137, 265] width 165 height 49
